Goal: Task Accomplishment & Management: Use online tool/utility

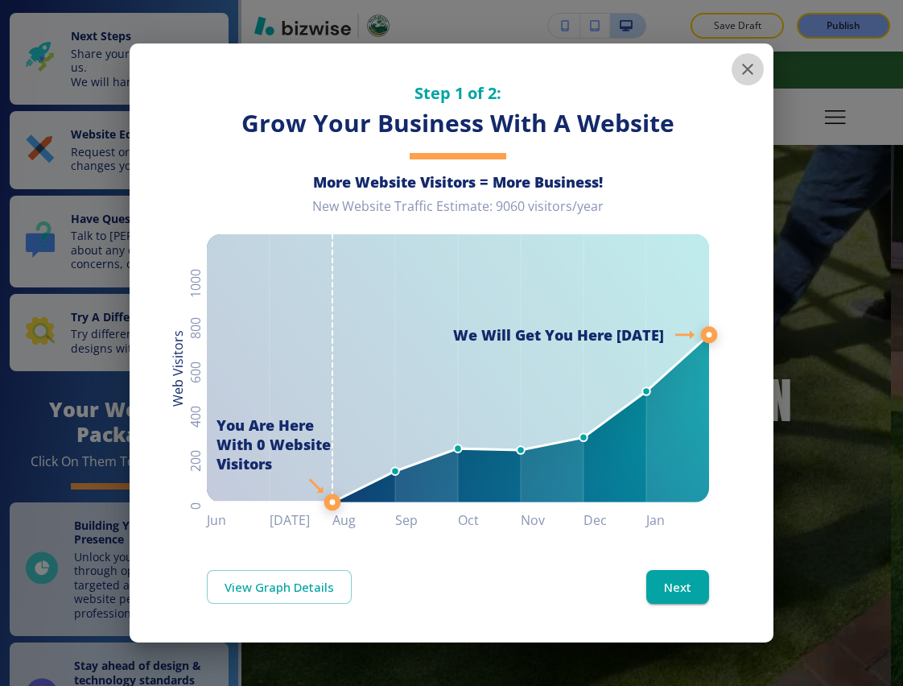
click at [743, 63] on icon "button" at bounding box center [747, 69] width 19 height 19
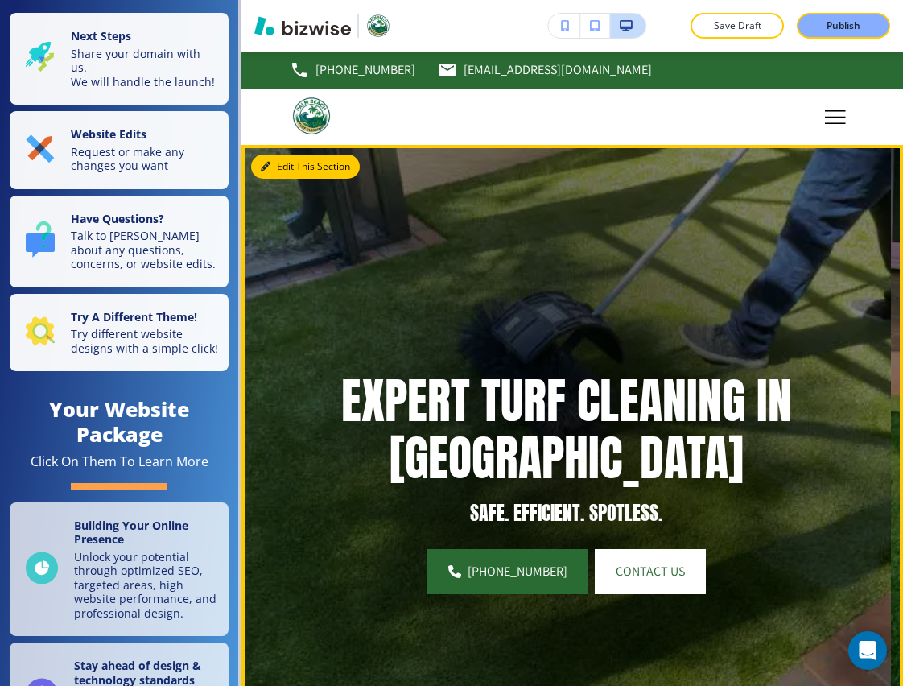
click at [290, 165] on button "Edit This Section" at bounding box center [305, 166] width 109 height 24
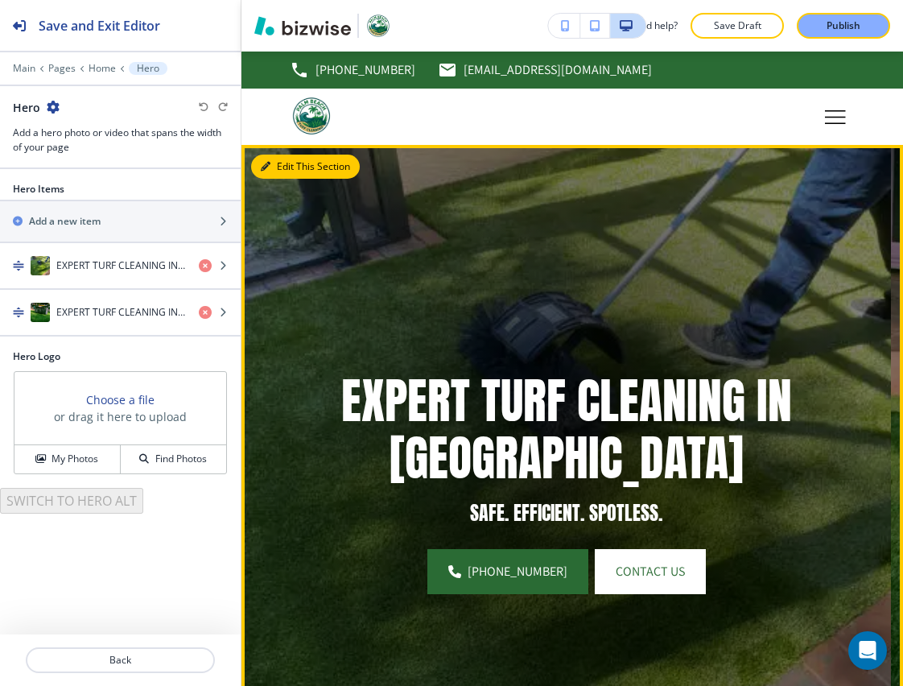
scroll to position [93, 0]
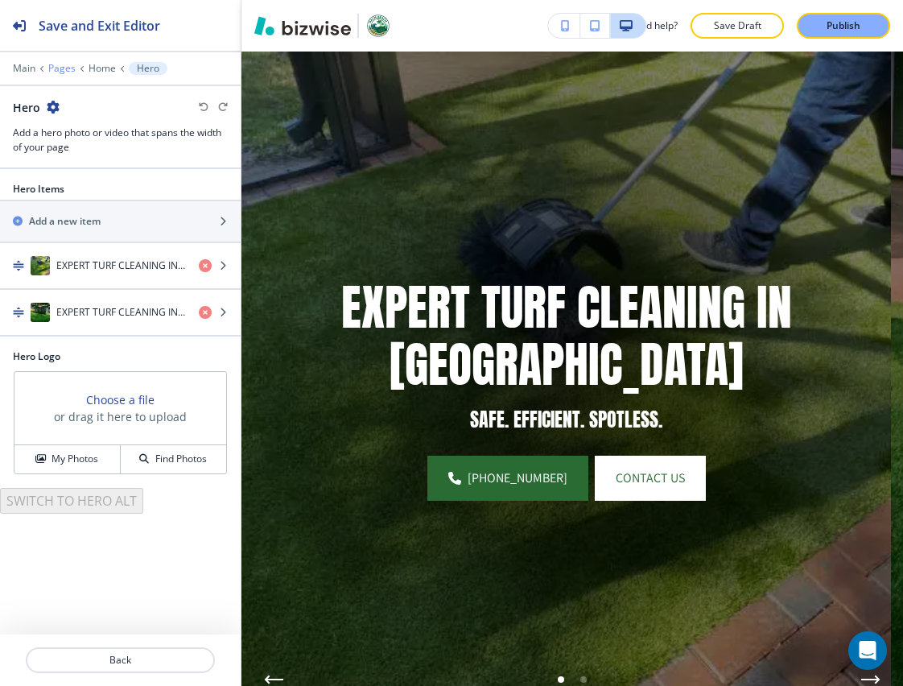
click at [68, 67] on p "Pages" at bounding box center [61, 68] width 27 height 11
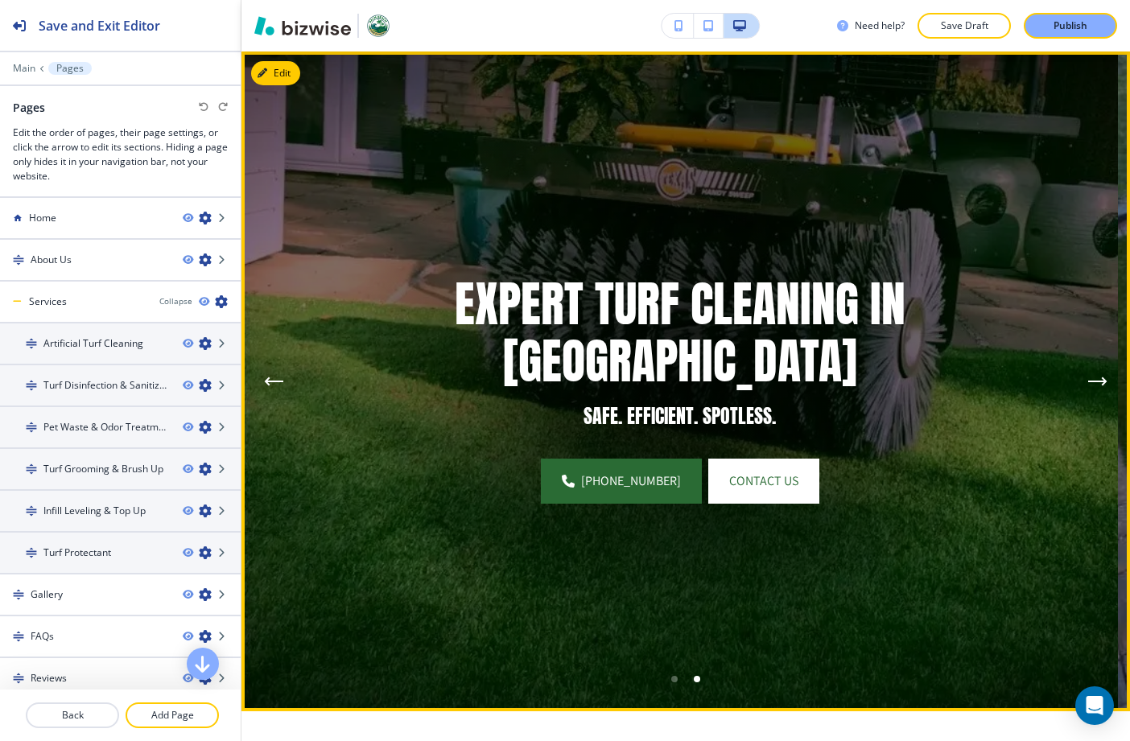
scroll to position [0, 0]
